Goal: Task Accomplishment & Management: Use online tool/utility

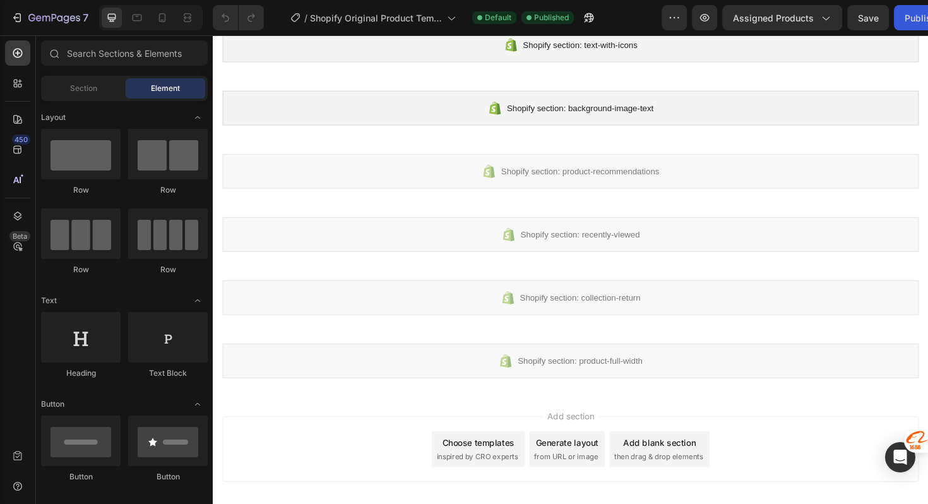
scroll to position [283, 0]
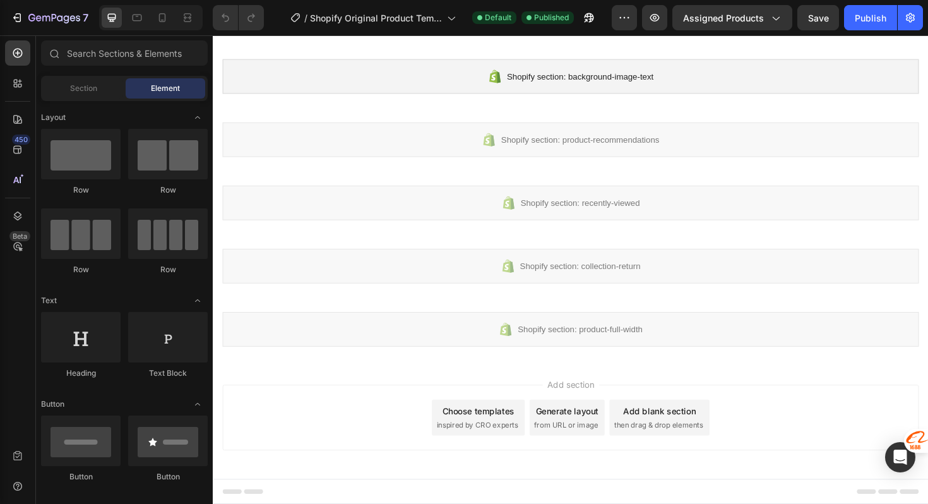
click at [497, 430] on div "Choose templates" at bounding box center [494, 433] width 76 height 13
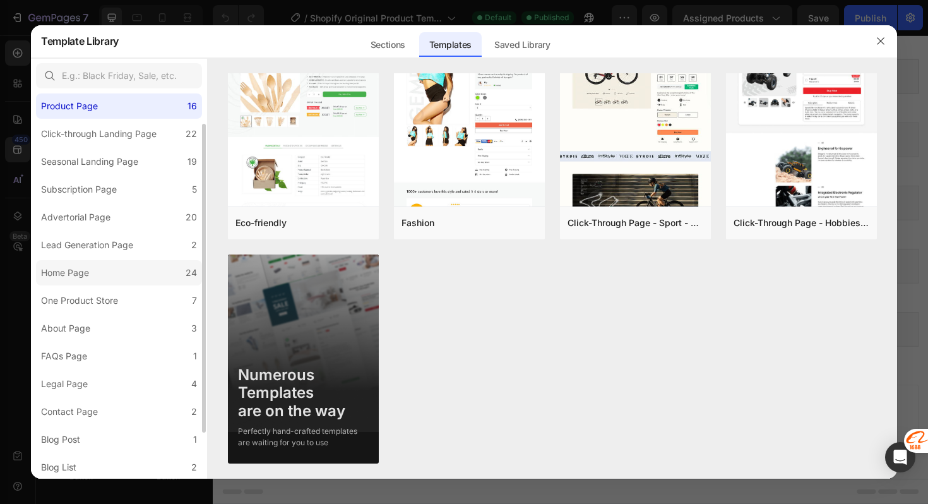
scroll to position [28, 0]
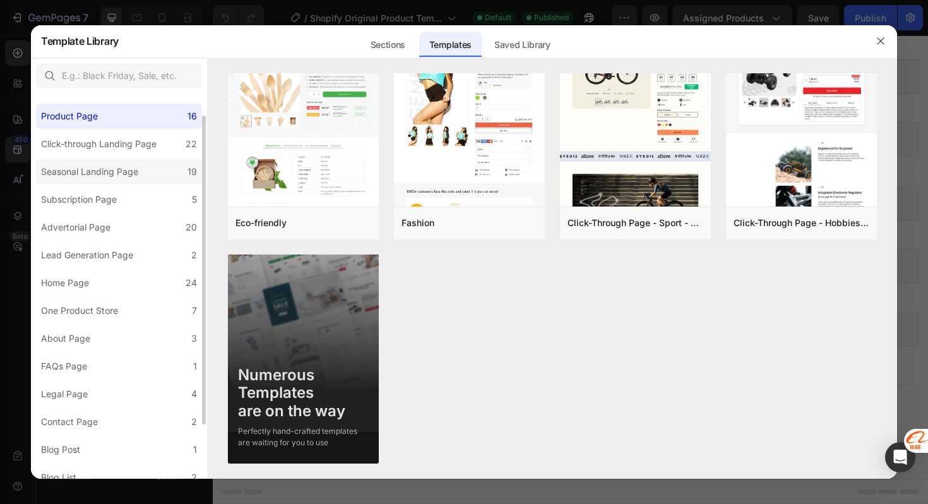
click at [138, 170] on div "Seasonal Landing Page" at bounding box center [92, 171] width 102 height 15
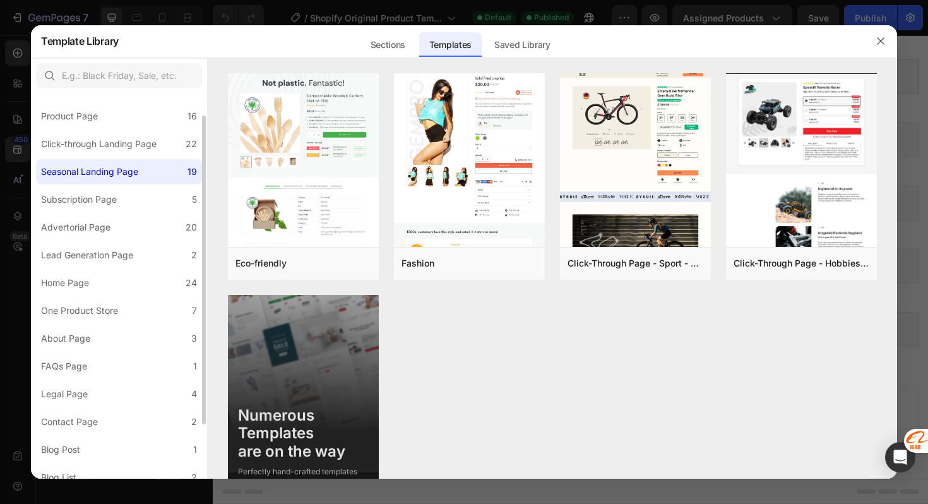
scroll to position [0, 0]
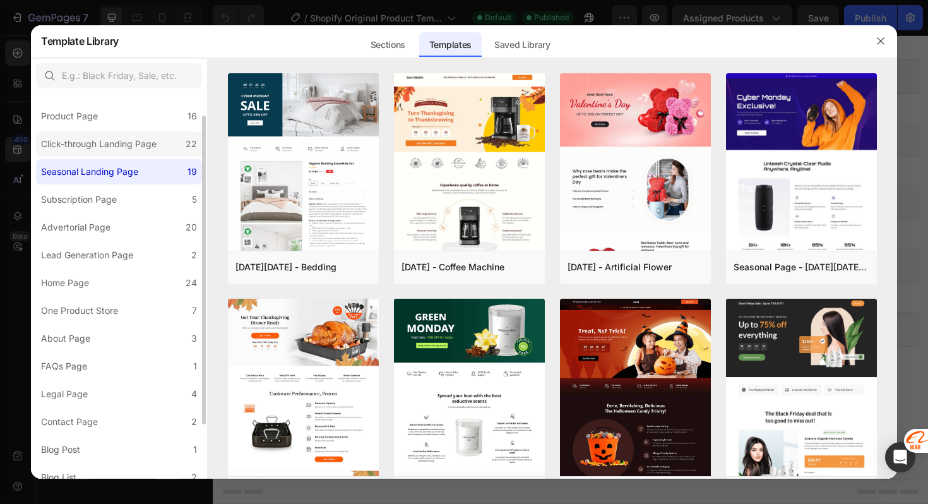
click at [128, 144] on div "Click-through Landing Page" at bounding box center [99, 143] width 116 height 15
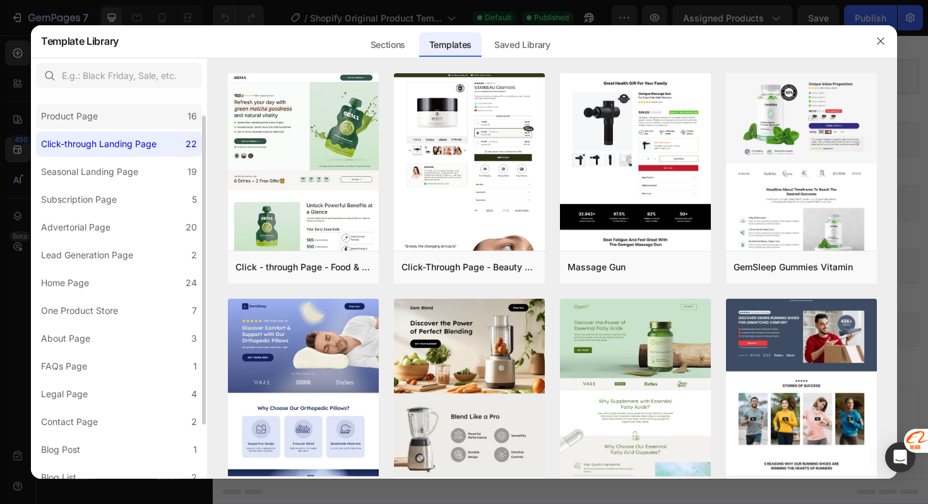
click at [131, 121] on label "Product Page 16" at bounding box center [119, 116] width 166 height 25
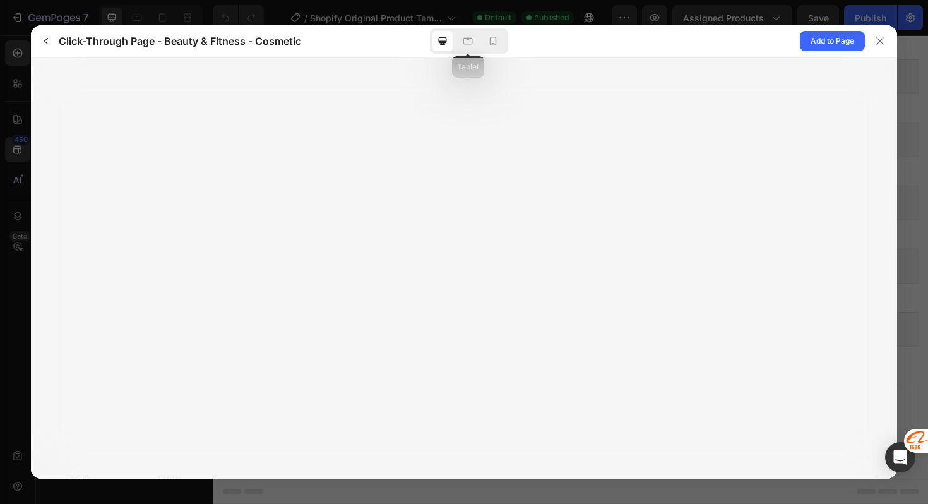
drag, startPoint x: 468, startPoint y: 40, endPoint x: 482, endPoint y: 40, distance: 13.3
click at [468, 40] on icon at bounding box center [468, 39] width 3 height 1
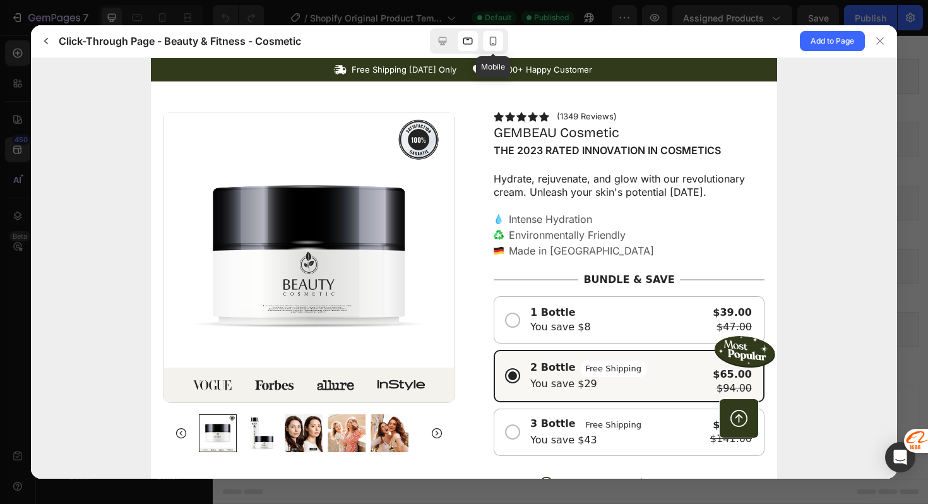
click at [491, 40] on icon at bounding box center [493, 41] width 13 height 13
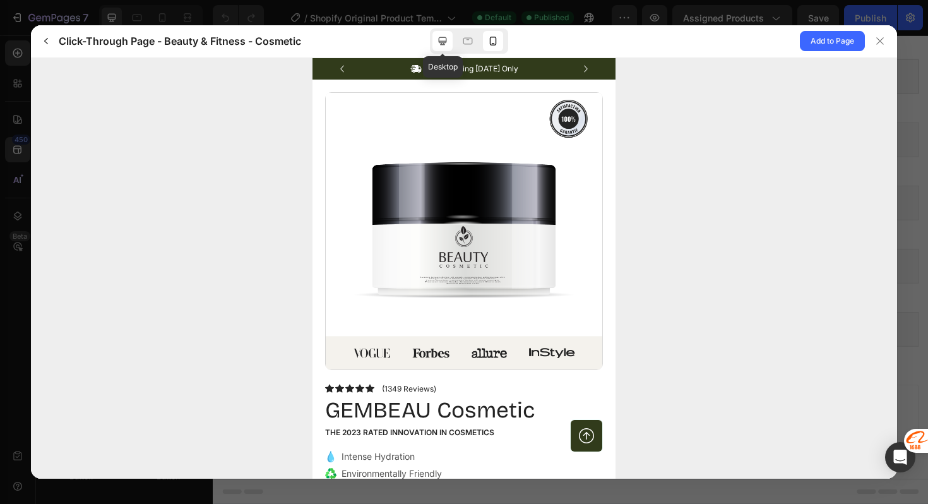
click at [446, 42] on icon at bounding box center [442, 41] width 13 height 13
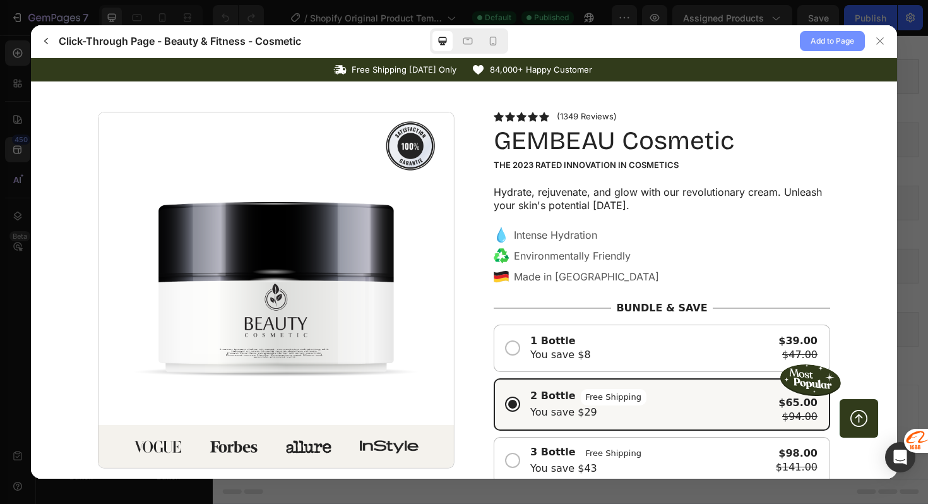
click at [847, 36] on span "Add to Page" at bounding box center [833, 40] width 44 height 15
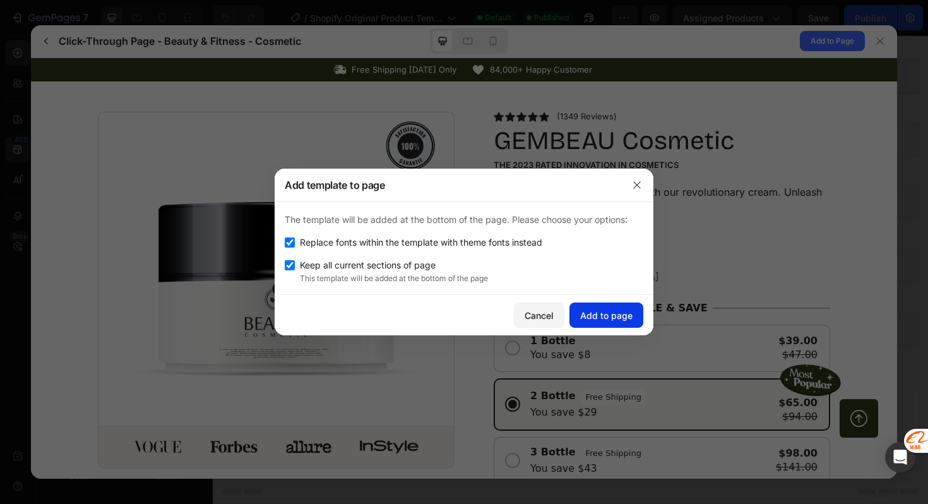
click at [612, 309] on div "Add to page" at bounding box center [606, 315] width 52 height 13
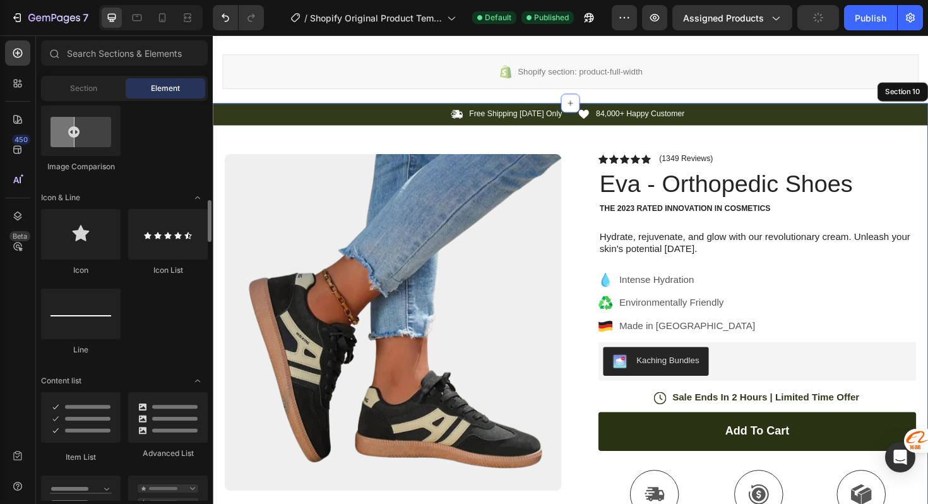
scroll to position [727, 0]
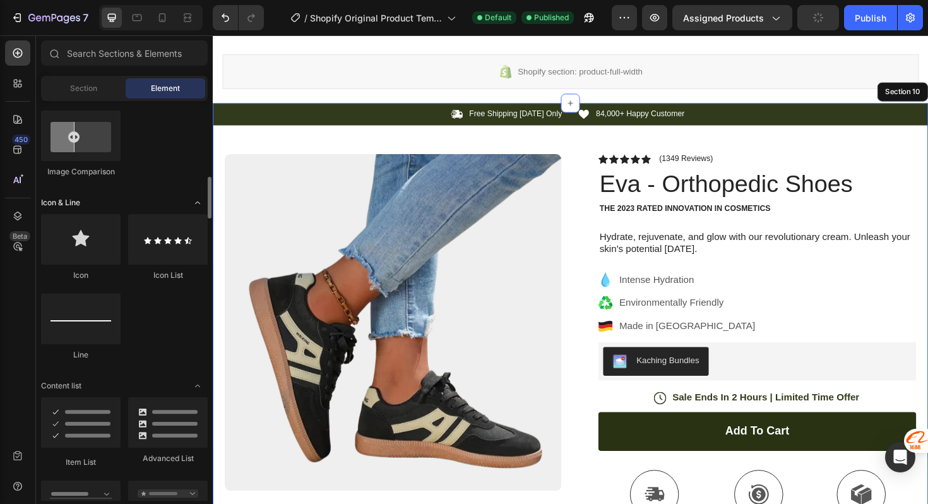
click at [198, 198] on icon "Toggle open" at bounding box center [198, 203] width 10 height 10
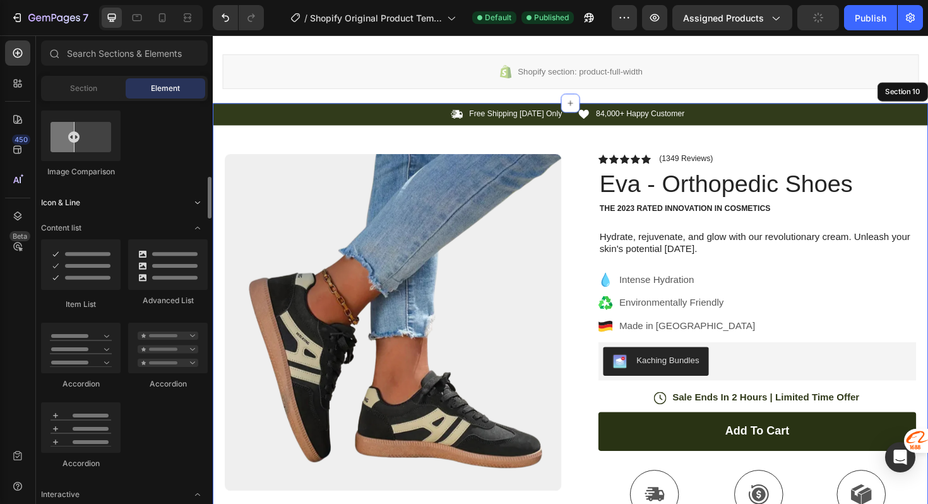
click at [198, 198] on icon "Toggle open" at bounding box center [198, 203] width 10 height 10
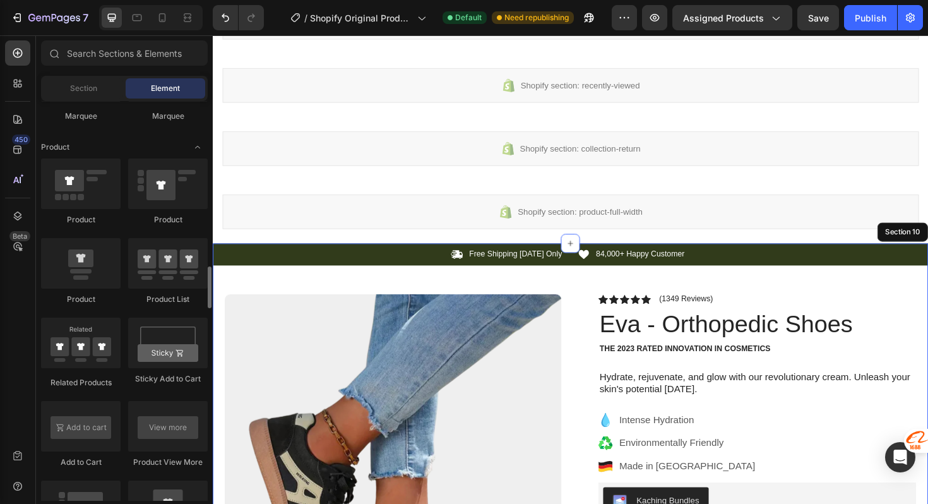
scroll to position [1590, 0]
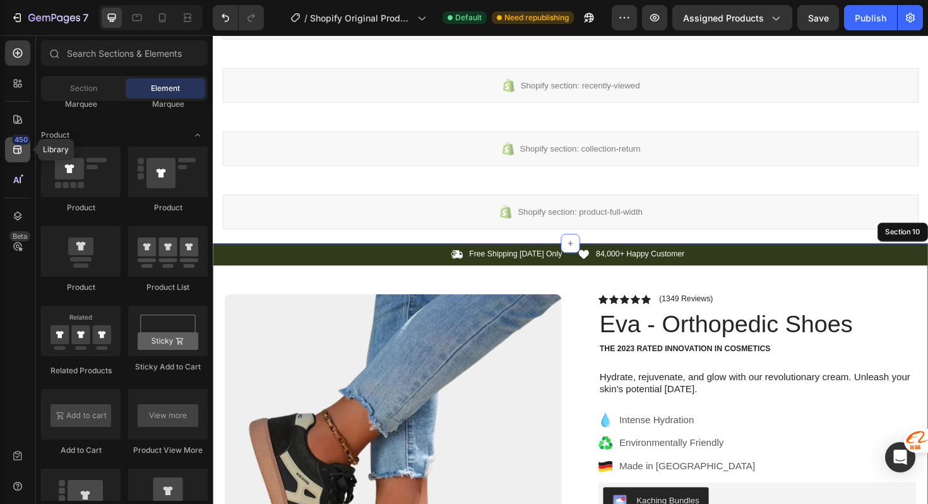
click at [21, 148] on icon at bounding box center [17, 149] width 13 height 13
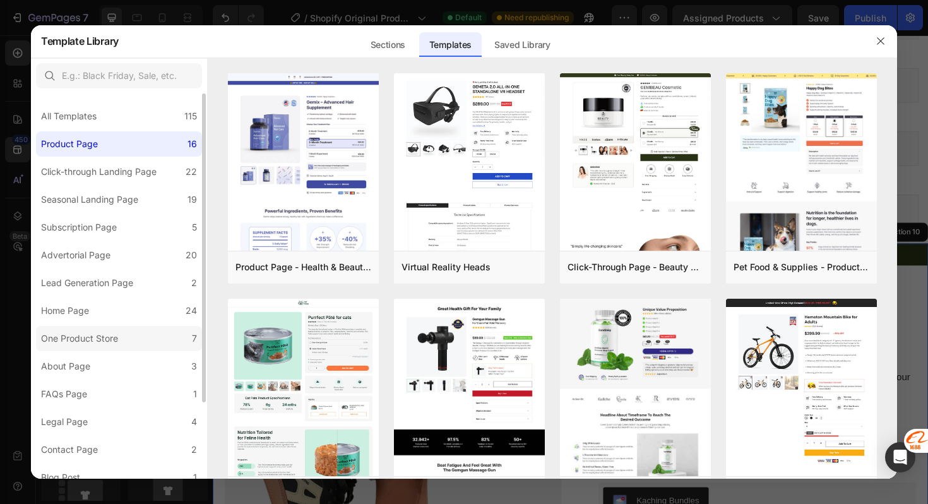
click at [93, 333] on div "One Product Store" at bounding box center [79, 338] width 77 height 15
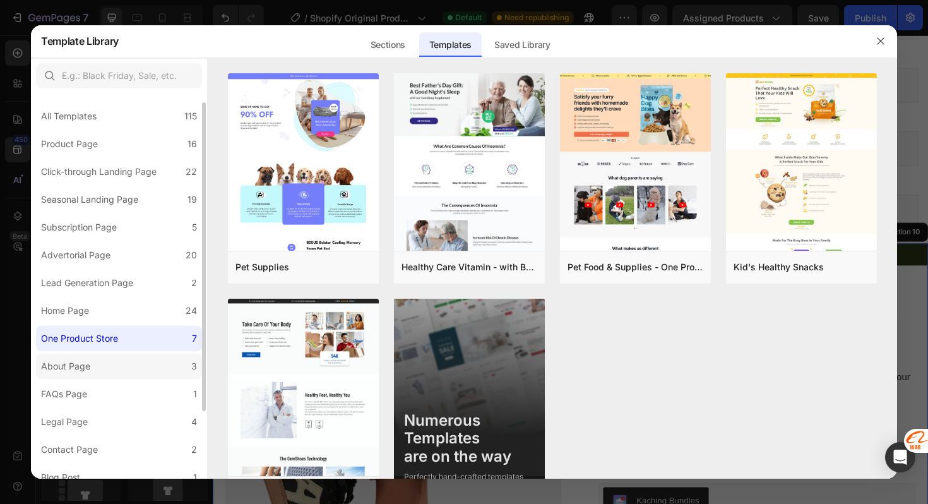
scroll to position [95, 0]
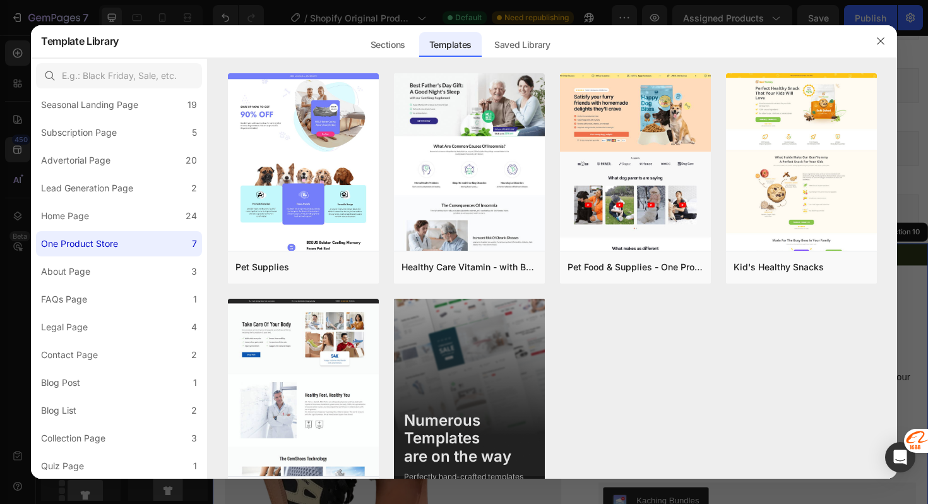
click at [3, 148] on div at bounding box center [464, 252] width 928 height 504
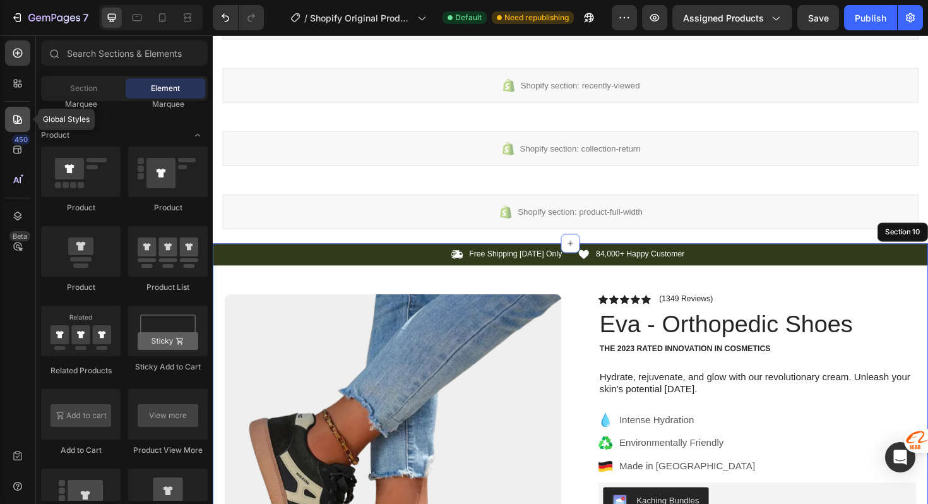
click at [17, 118] on icon at bounding box center [17, 119] width 9 height 9
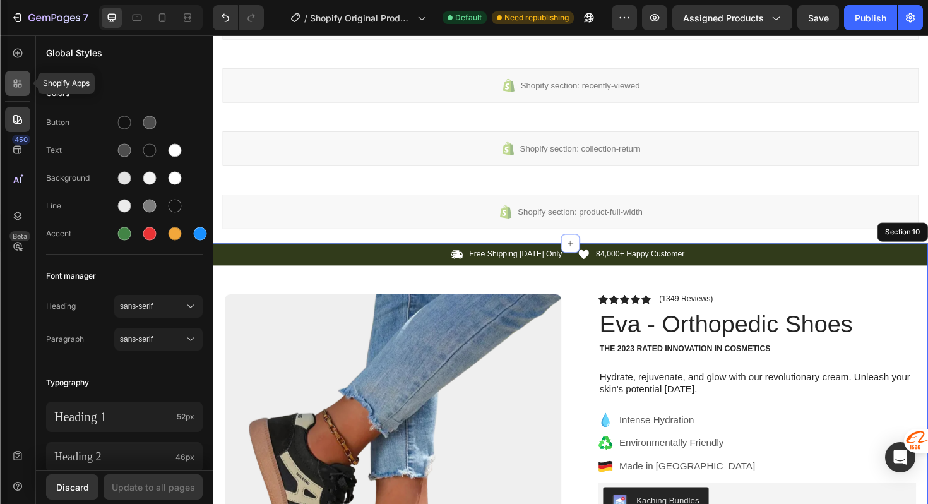
click at [13, 84] on icon at bounding box center [17, 83] width 13 height 13
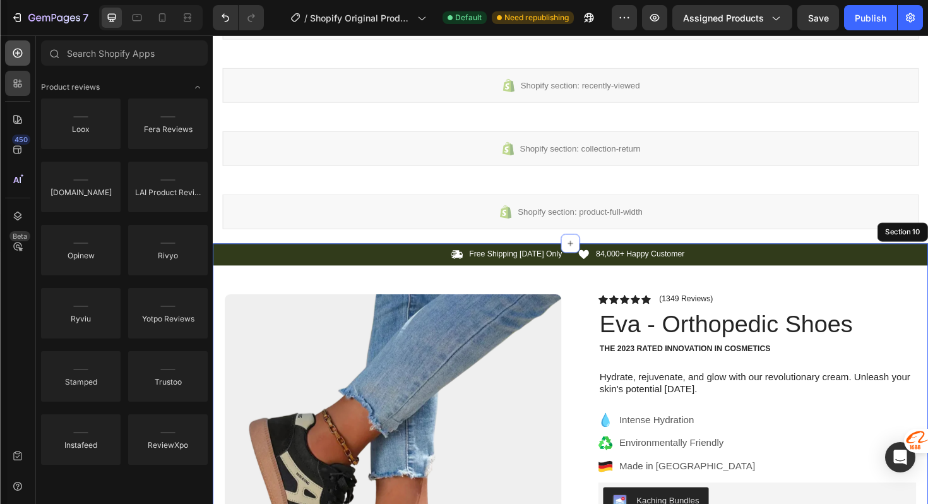
scroll to position [1590, 0]
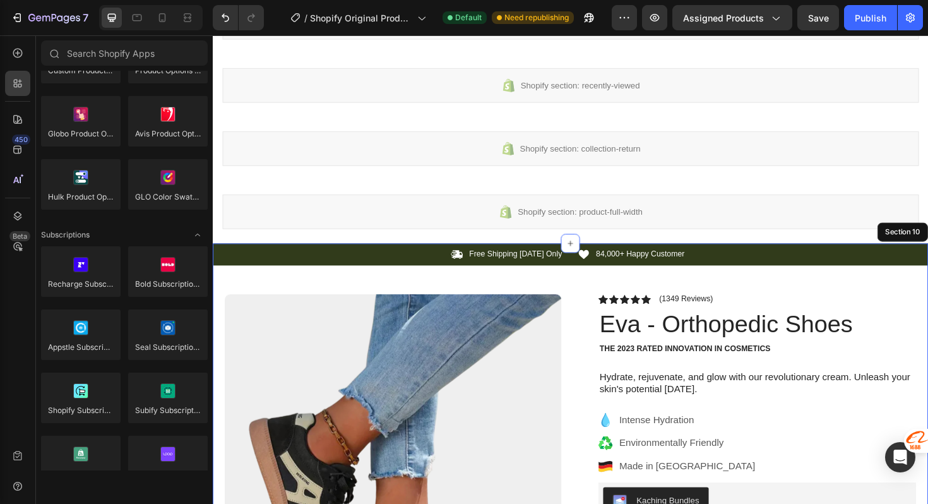
click at [13, 39] on div "450 Beta" at bounding box center [18, 269] width 36 height 468
click at [17, 51] on icon at bounding box center [17, 53] width 13 height 13
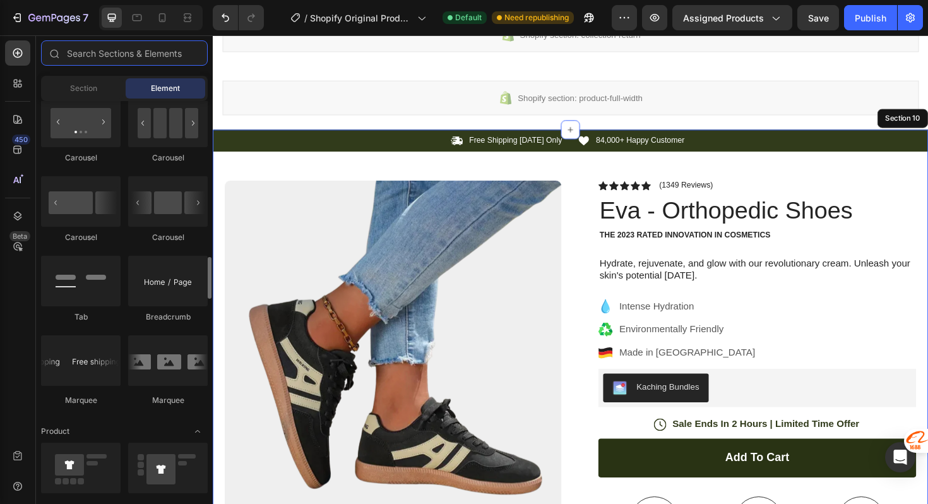
scroll to position [1293, 0]
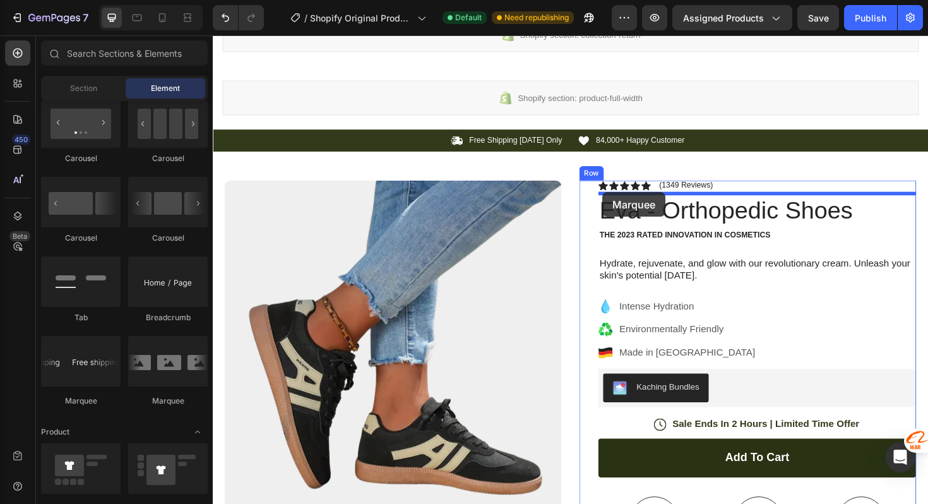
drag, startPoint x: 302, startPoint y: 388, endPoint x: 626, endPoint y: 201, distance: 373.1
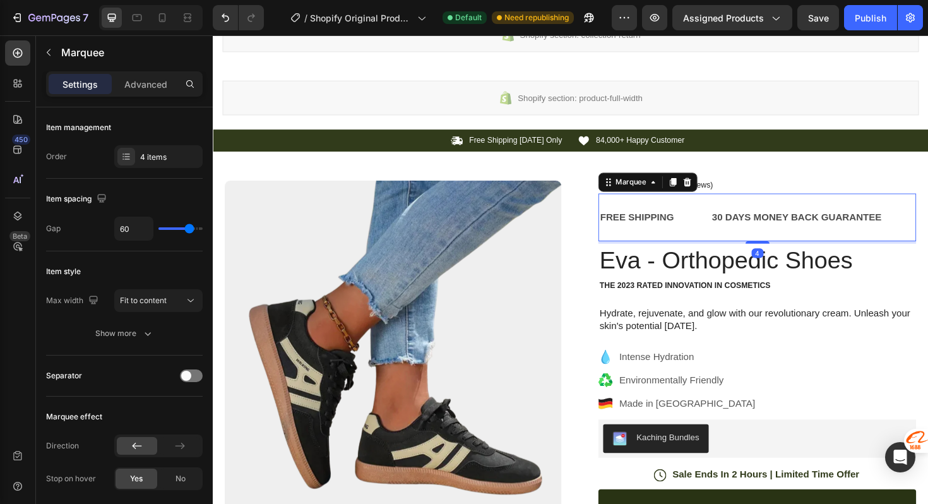
click at [722, 215] on div "FREE SHIPPING Text Block" at bounding box center [681, 228] width 119 height 31
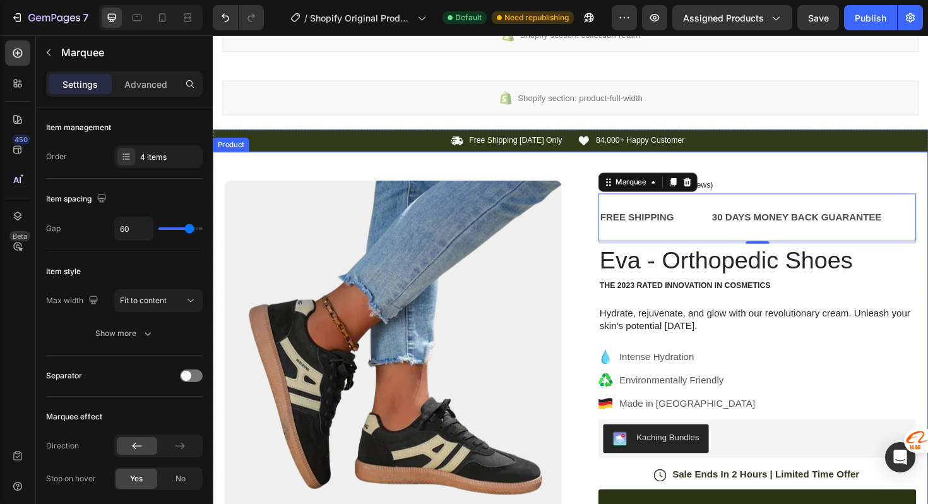
click at [779, 164] on div "Product Images Image Icon Icon Icon Icon Icon Icon List “This skin cream is a g…" at bounding box center [592, 494] width 758 height 673
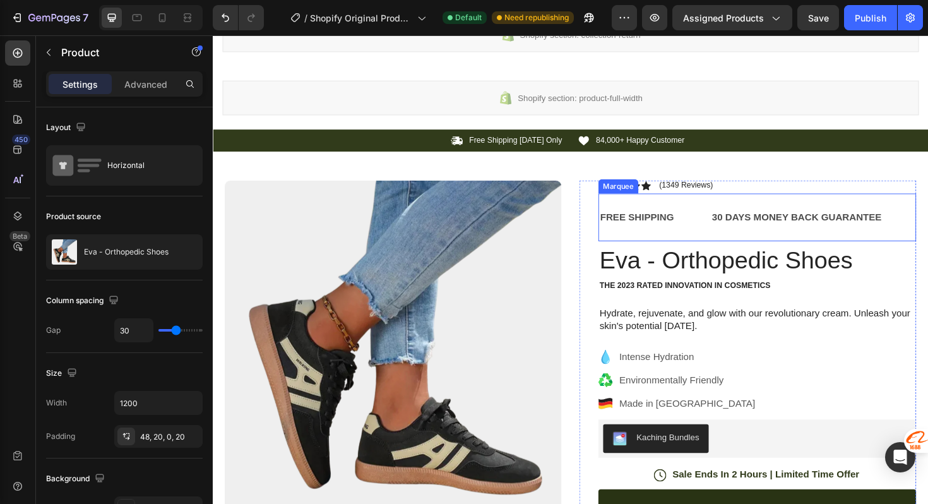
click at [647, 208] on div "FREE SHIPPING Text Block 30 DAYS MONEY BACK GUARANTEE Text Block LIMITED TIME 5…" at bounding box center [789, 228] width 336 height 51
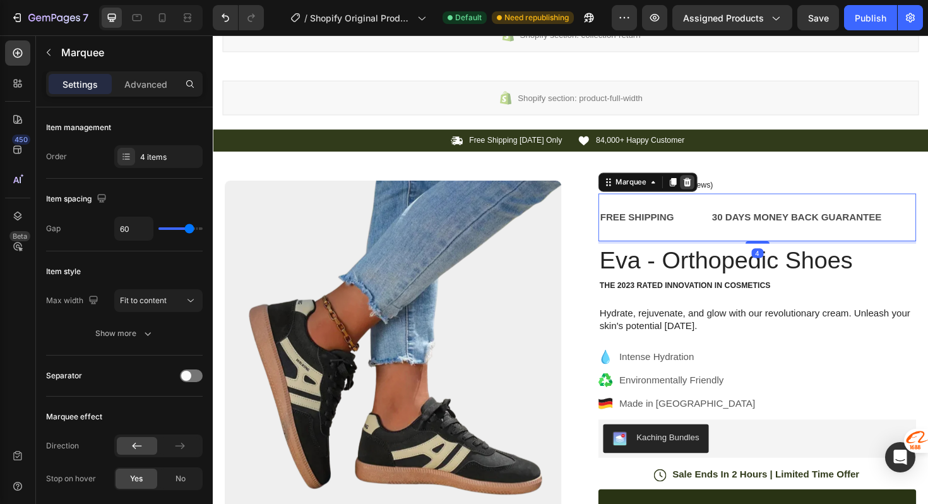
click at [714, 187] on icon at bounding box center [715, 191] width 10 height 10
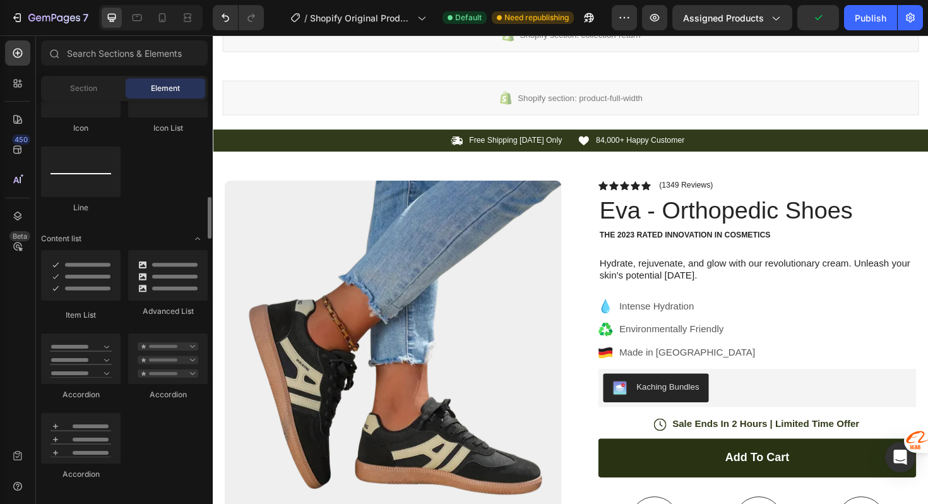
scroll to position [871, 0]
